Goal: Transaction & Acquisition: Obtain resource

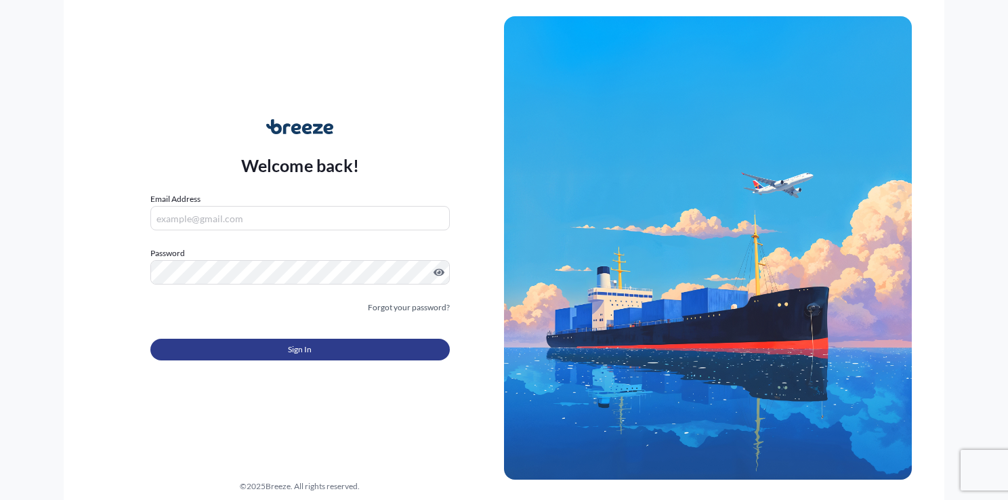
type input "[EMAIL_ADDRESS][DOMAIN_NAME]"
click at [259, 341] on button "Sign In" at bounding box center [299, 350] width 299 height 22
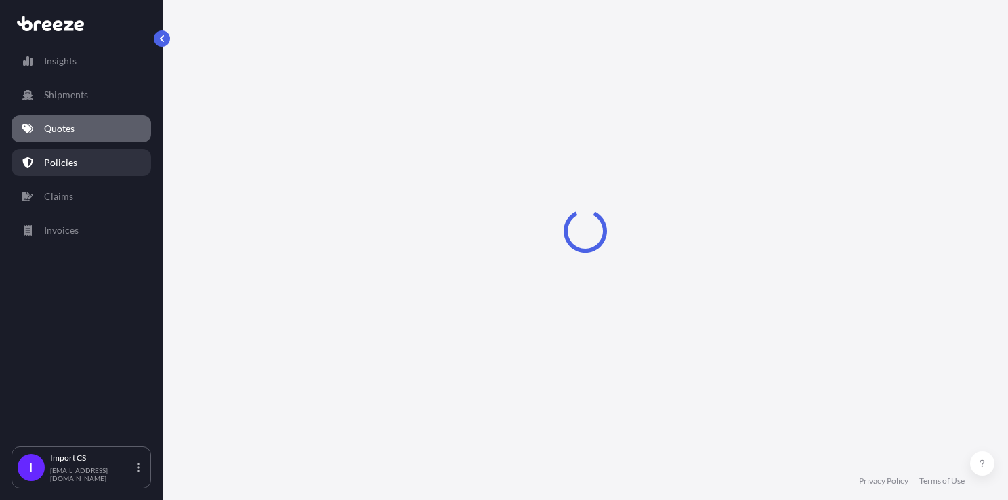
click at [79, 158] on link "Policies" at bounding box center [82, 162] width 140 height 27
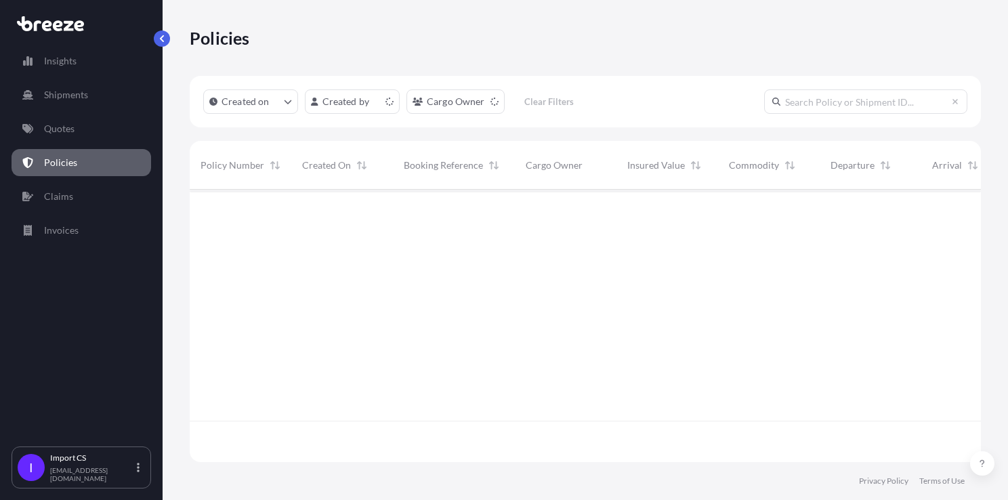
scroll to position [270, 781]
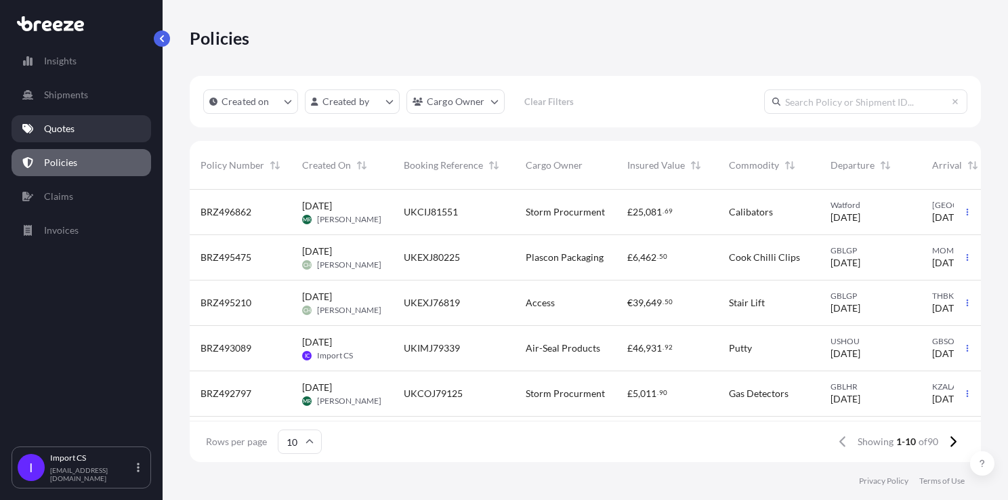
click at [35, 126] on link "Quotes" at bounding box center [82, 128] width 140 height 27
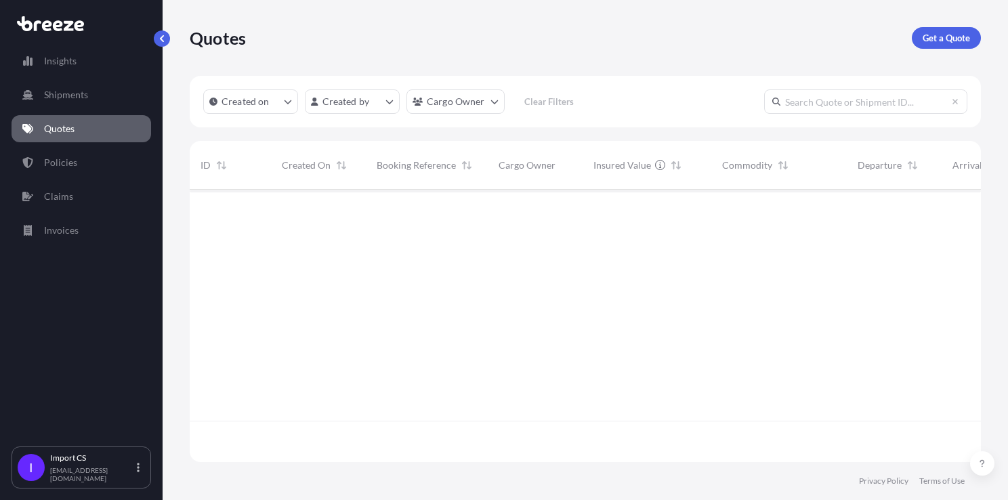
scroll to position [270, 781]
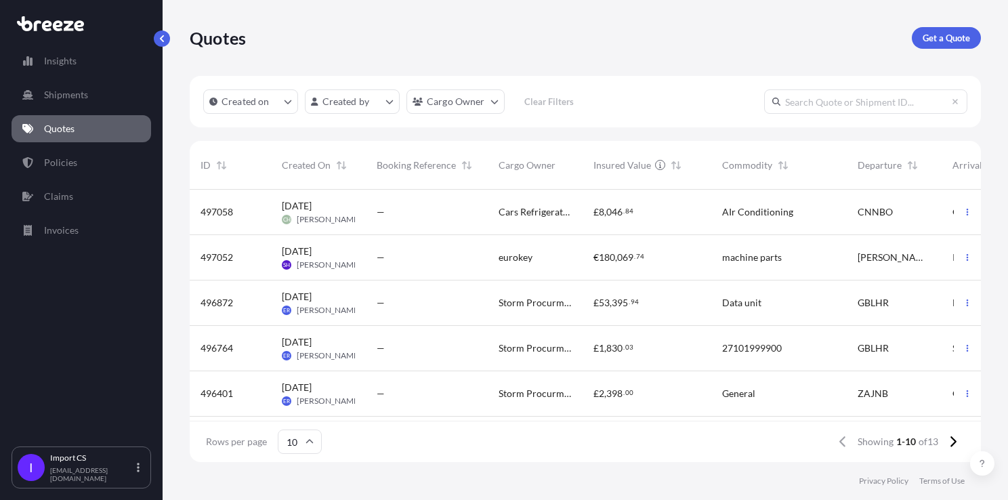
click at [559, 210] on span "Cars Refrigeration" at bounding box center [535, 212] width 73 height 14
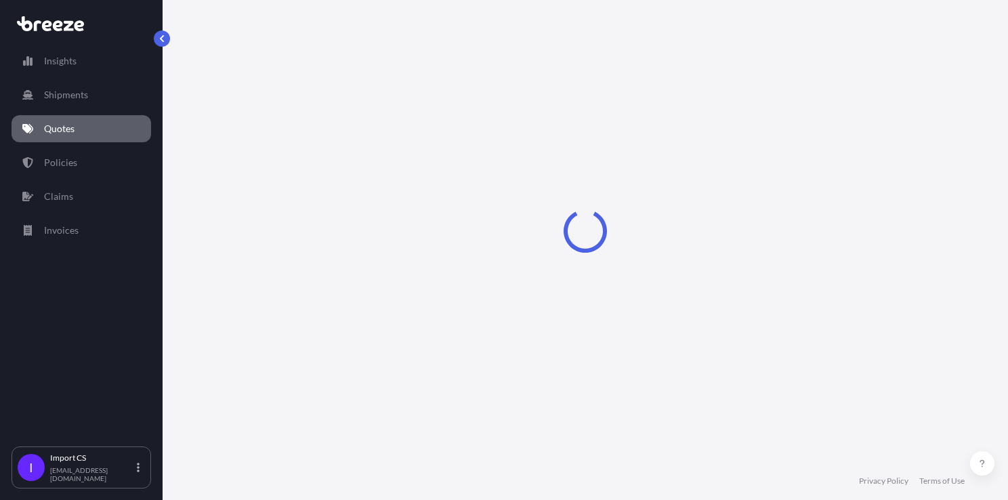
select select "Road"
select select "Sea"
select select "Road"
select select "1"
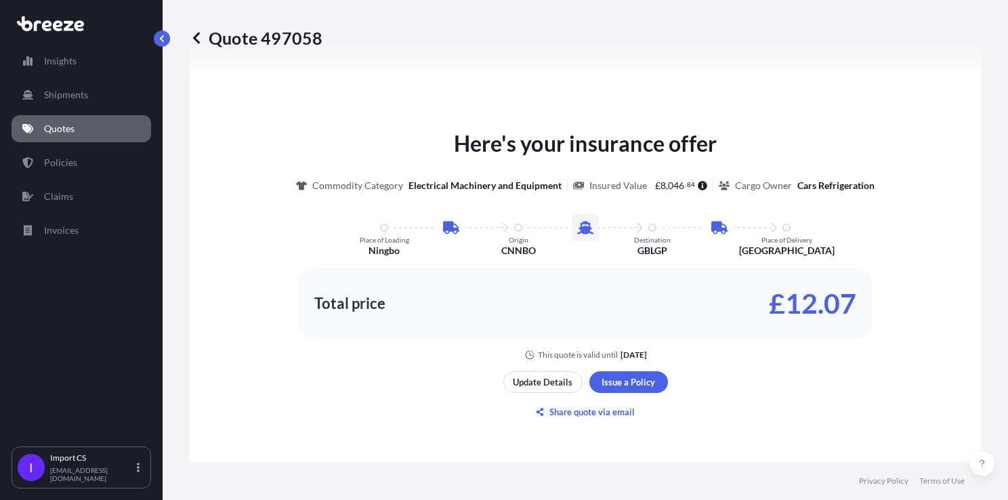
scroll to position [718, 0]
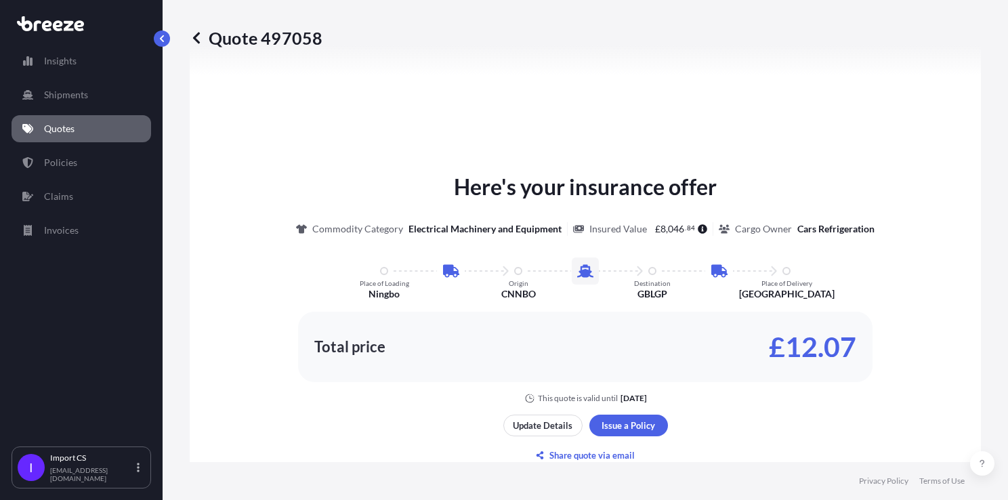
click at [797, 106] on div "Here's your insurance offer Commodity Category Electrical Machinery and Equipme…" at bounding box center [585, 319] width 753 height 816
click at [687, 126] on div "Here's your insurance offer Commodity Category Electrical Machinery and Equipme…" at bounding box center [585, 319] width 753 height 816
click at [914, 296] on div "Here's your insurance offer Commodity Category Electrical Machinery and Equipme…" at bounding box center [585, 287] width 753 height 233
click at [916, 326] on div "Here's your insurance offer Commodity Category Electrical Machinery and Equipme…" at bounding box center [585, 287] width 753 height 233
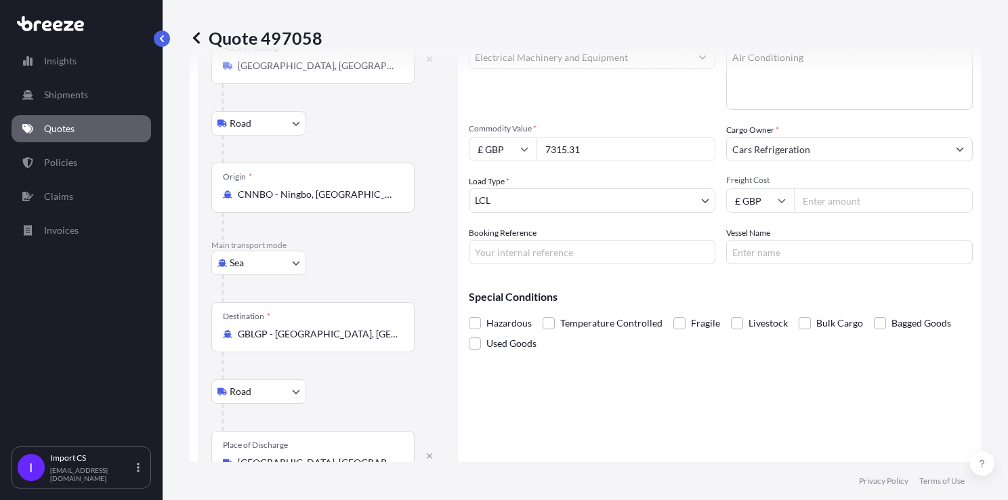
scroll to position [0, 0]
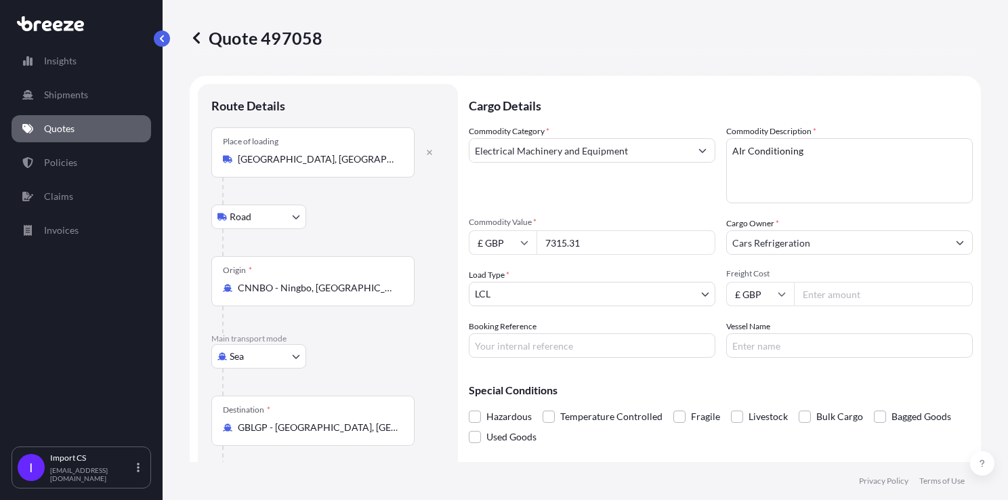
click at [815, 291] on input "Freight Cost" at bounding box center [883, 294] width 179 height 24
type input "459"
click at [598, 354] on input "Booking Reference" at bounding box center [592, 345] width 247 height 24
click at [623, 318] on div "Commodity Category * Electrical Machinery and Equipment Commodity Description *…" at bounding box center [721, 241] width 504 height 233
click at [567, 341] on input "Booking Reference" at bounding box center [592, 345] width 247 height 24
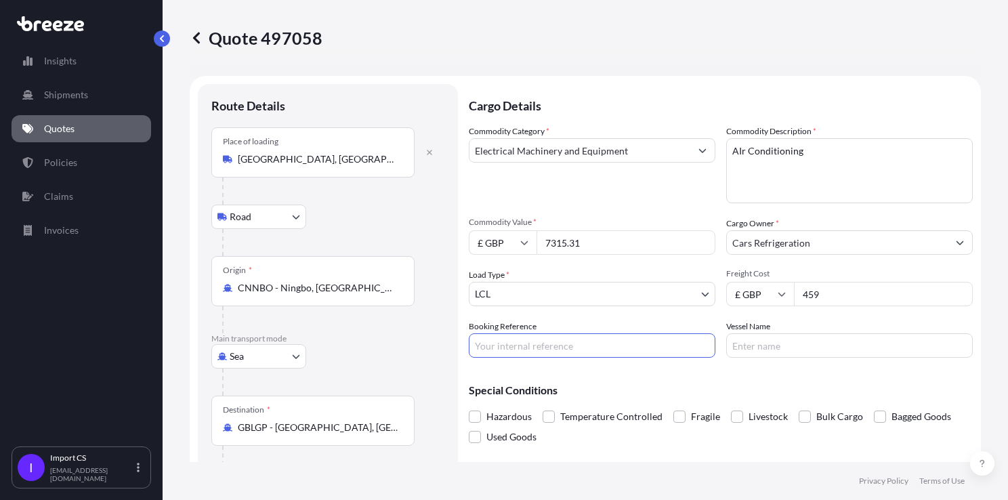
paste input "UKIMJ81022"
type input "UKIMJ81022"
click at [746, 346] on input "Vessel Name" at bounding box center [849, 345] width 247 height 24
click at [742, 349] on input "Vessel Name" at bounding box center [849, 345] width 247 height 24
paste input "OOCL ZEEBRUGGE"
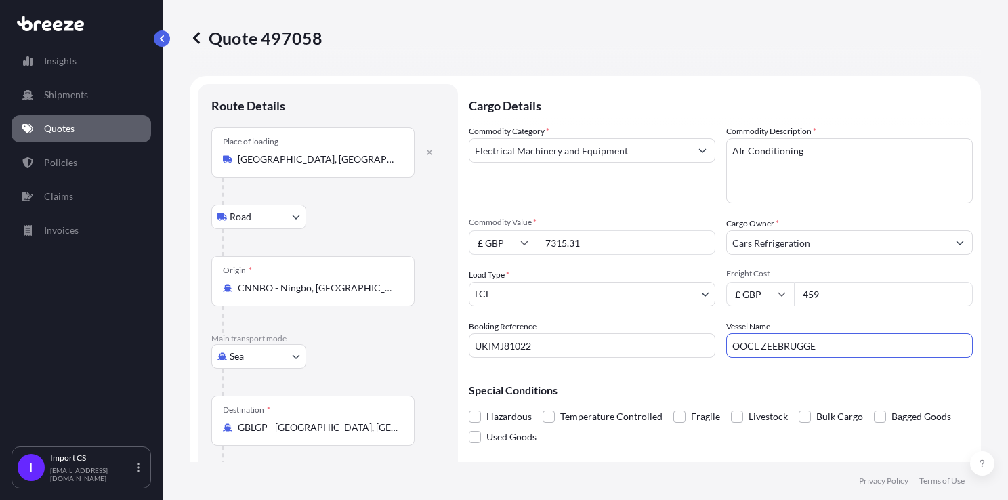
type input "OOCL ZEEBRUGGE"
click at [709, 377] on div "Special Conditions Hazardous Temperature Controlled Fragile Livestock Bulk Carg…" at bounding box center [721, 408] width 504 height 79
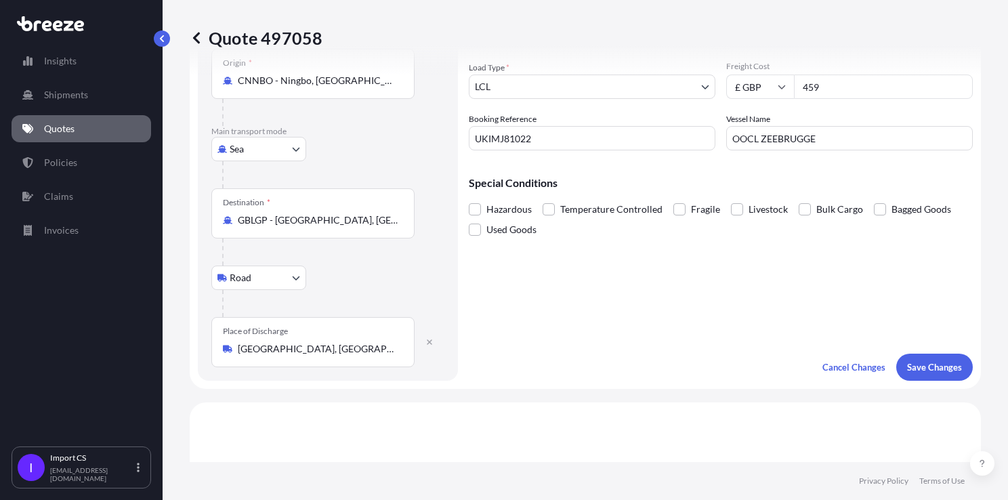
scroll to position [203, 0]
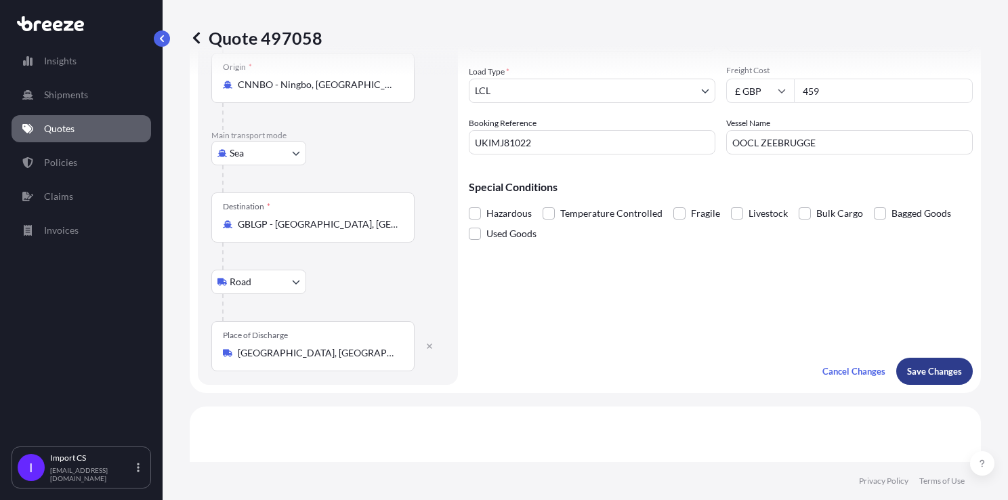
click at [932, 373] on p "Save Changes" at bounding box center [934, 372] width 55 height 14
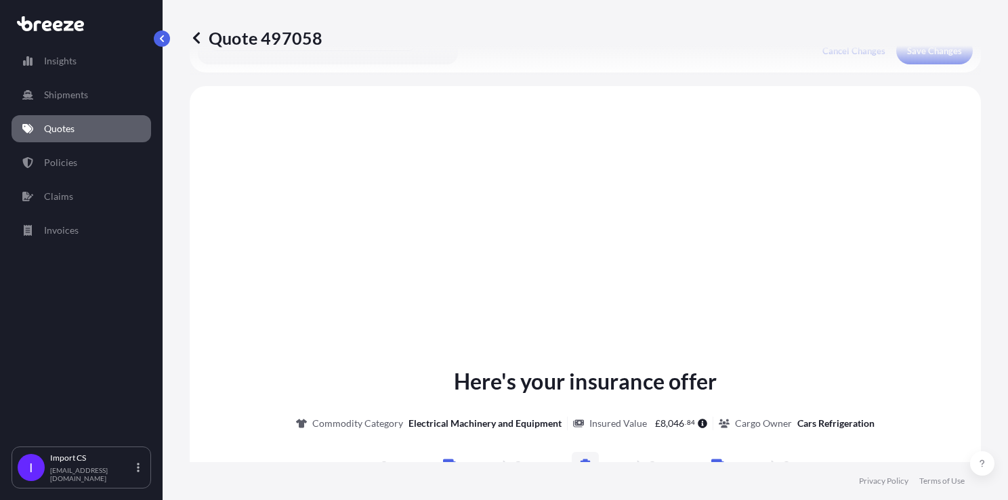
scroll to position [541, 0]
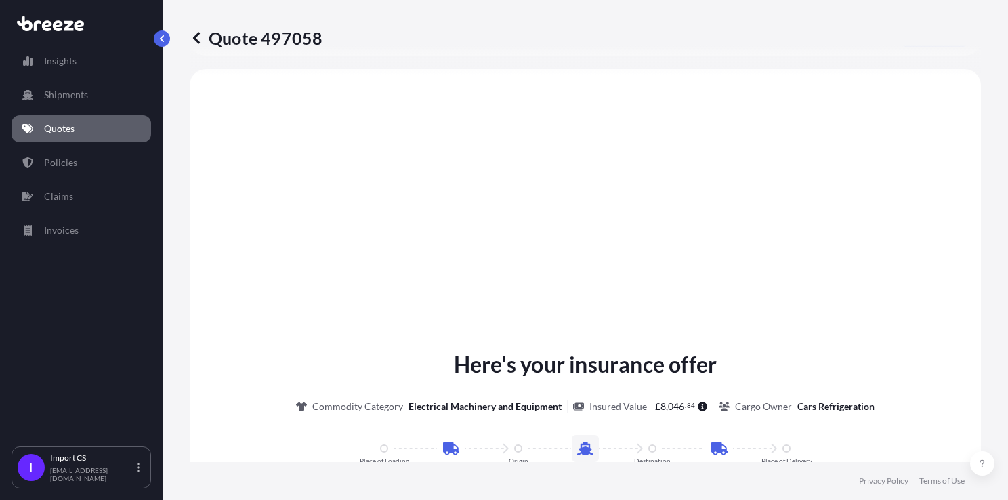
select select "Road"
select select "Sea"
select select "Road"
select select "1"
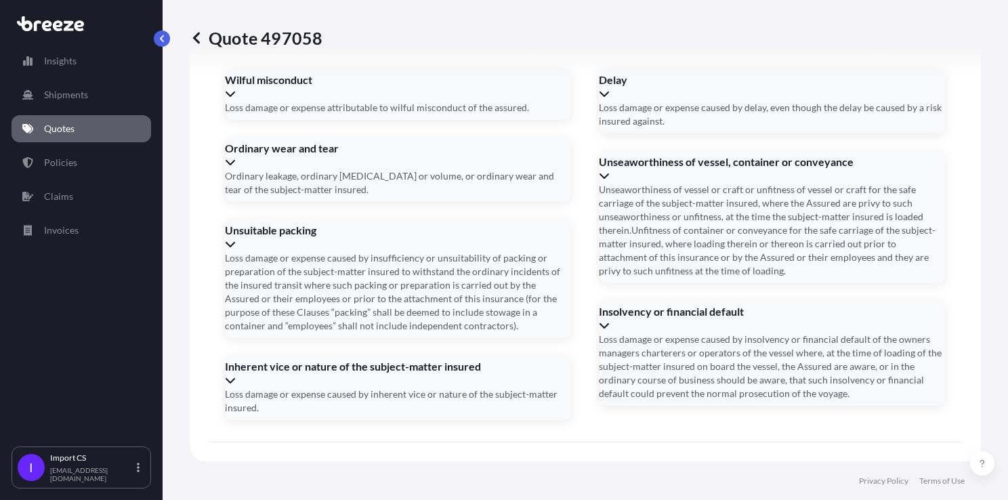
scroll to position [1903, 0]
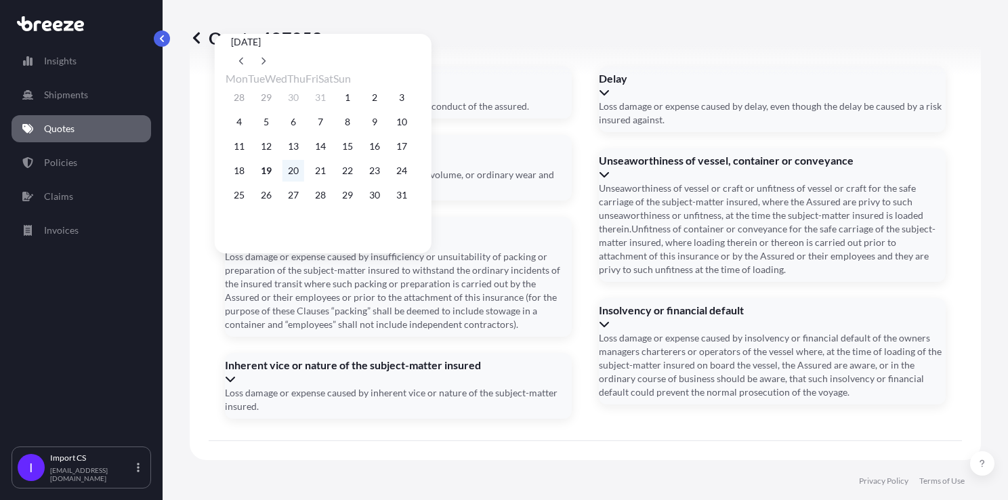
click at [291, 178] on button "20" at bounding box center [294, 171] width 22 height 22
type input "[DATE]"
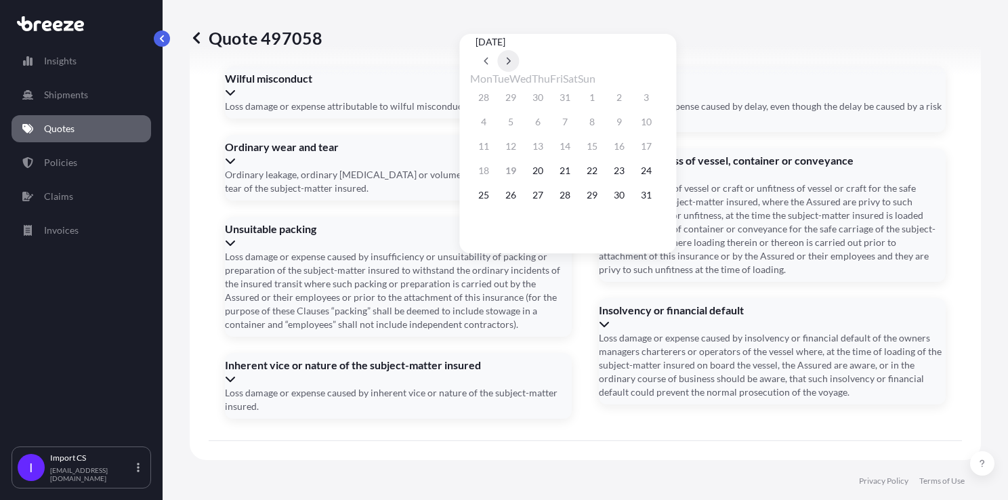
click at [511, 58] on icon at bounding box center [509, 61] width 4 height 7
click at [657, 175] on button "28" at bounding box center [647, 171] width 22 height 22
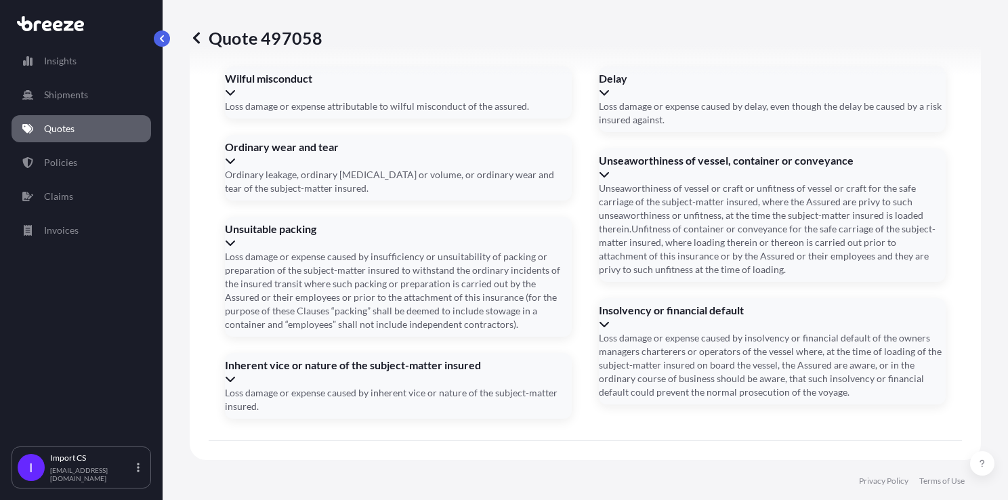
type input "[DATE]"
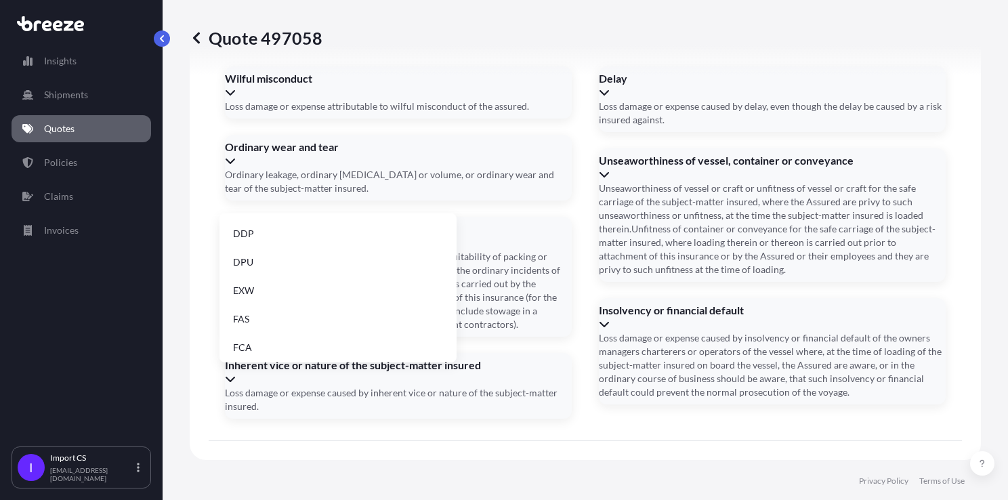
scroll to position [172, 0]
click at [266, 266] on li "EXW" at bounding box center [338, 259] width 226 height 26
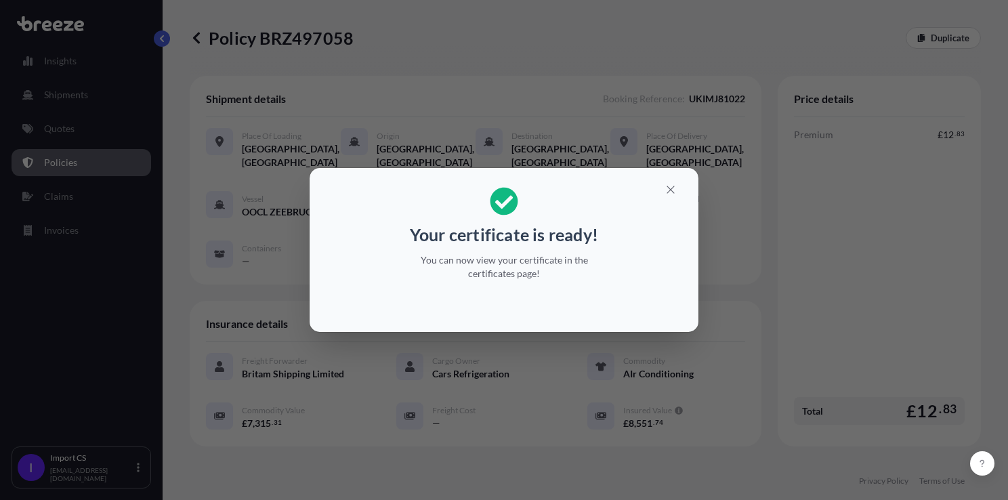
click at [551, 236] on p "Your certificate is ready!" at bounding box center [504, 235] width 188 height 22
click at [668, 192] on icon "button" at bounding box center [670, 189] width 7 height 7
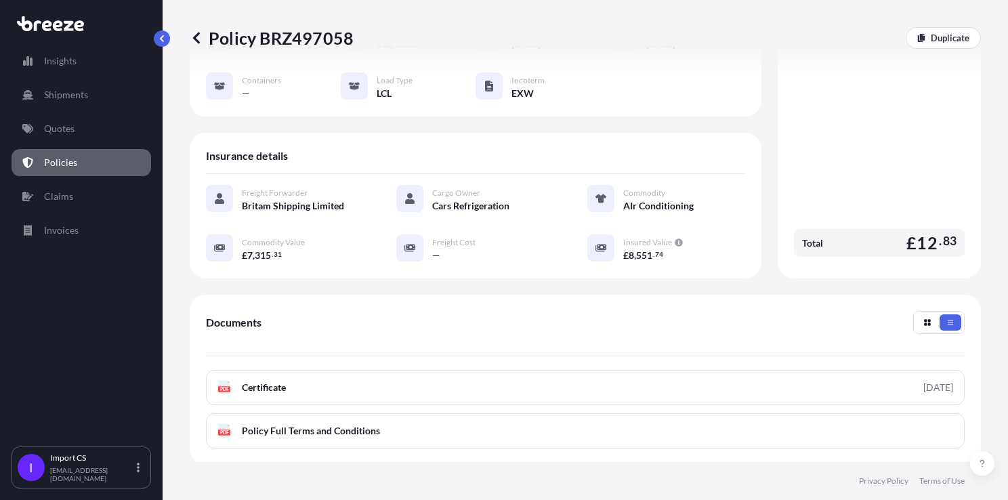
scroll to position [313, 0]
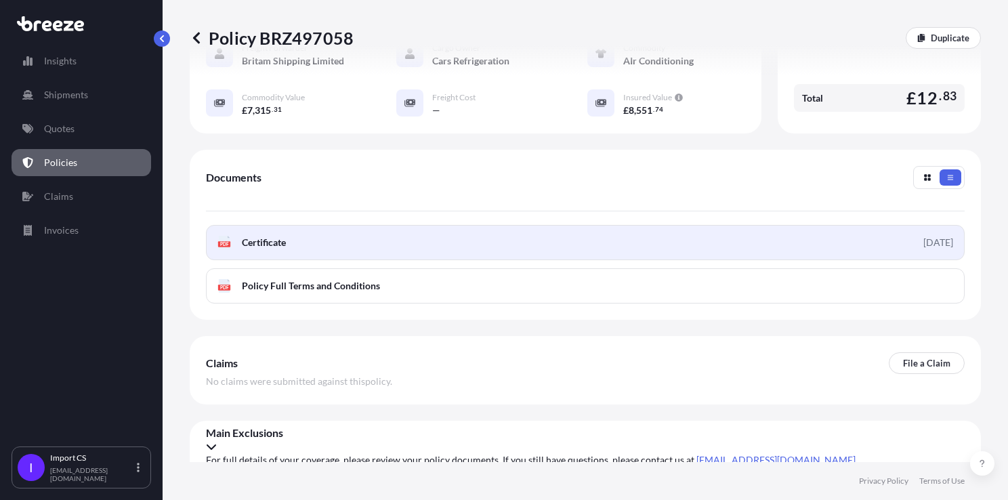
click at [344, 249] on link "PDF Certificate [DATE]" at bounding box center [585, 242] width 759 height 35
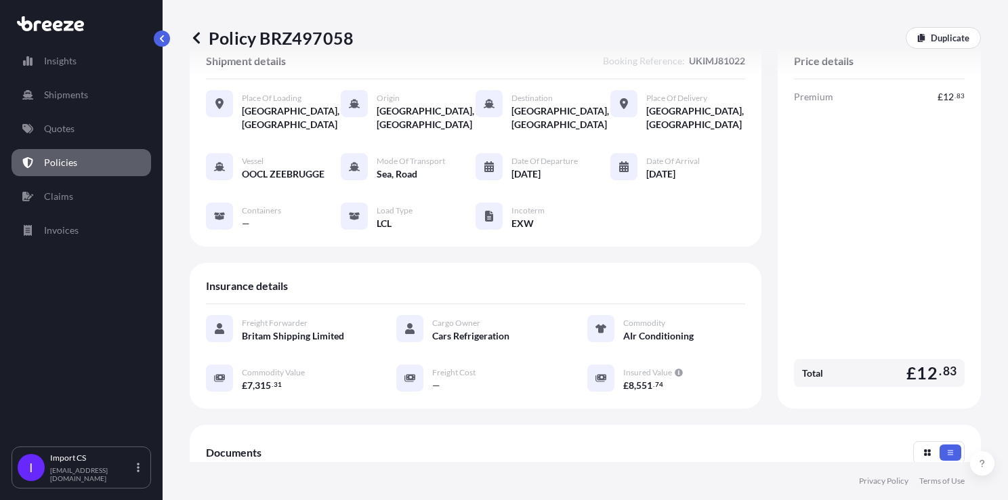
scroll to position [0, 0]
